Goal: Task Accomplishment & Management: Use online tool/utility

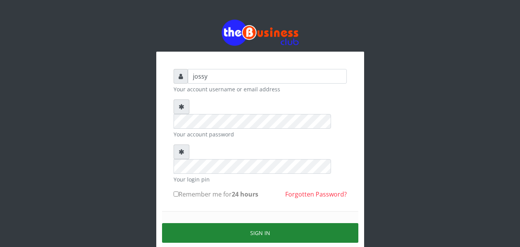
click at [291, 223] on button "Sign in" at bounding box center [260, 233] width 196 height 20
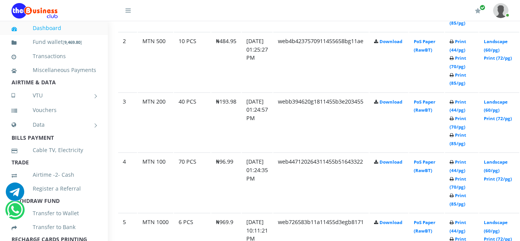
scroll to position [515, 31]
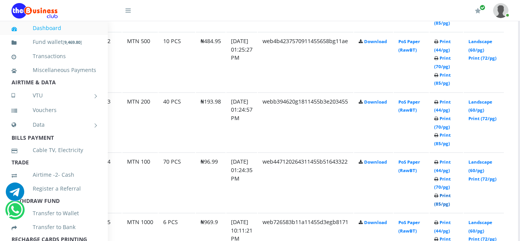
click at [451, 204] on link "Print (85/pg)" at bounding box center [443, 200] width 17 height 14
